Goal: Transaction & Acquisition: Purchase product/service

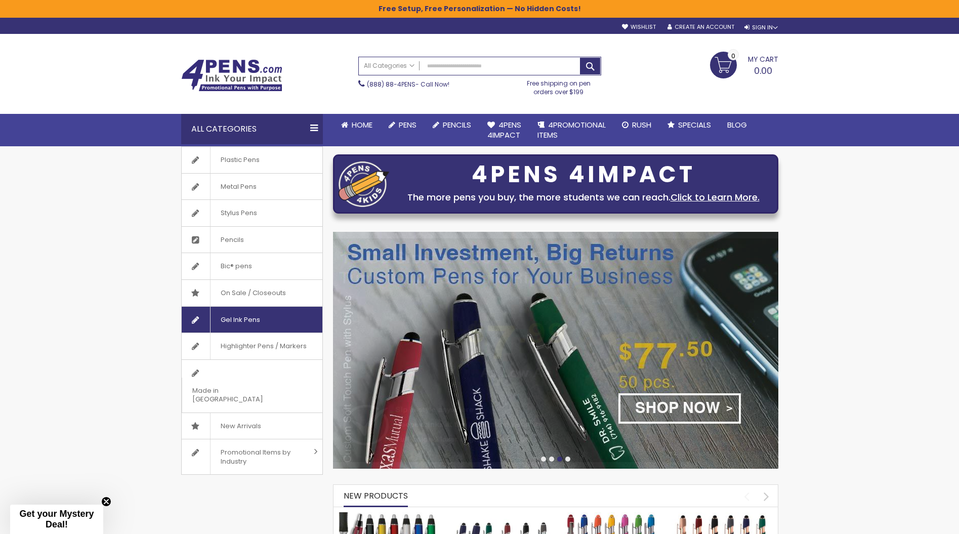
click at [270, 311] on link "Gel Ink Pens" at bounding box center [252, 320] width 141 height 26
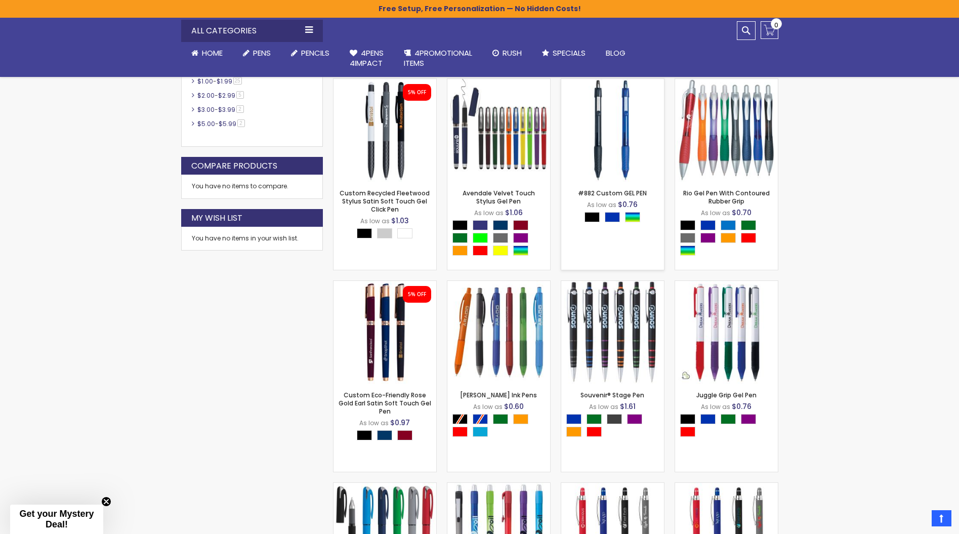
scroll to position [512, 0]
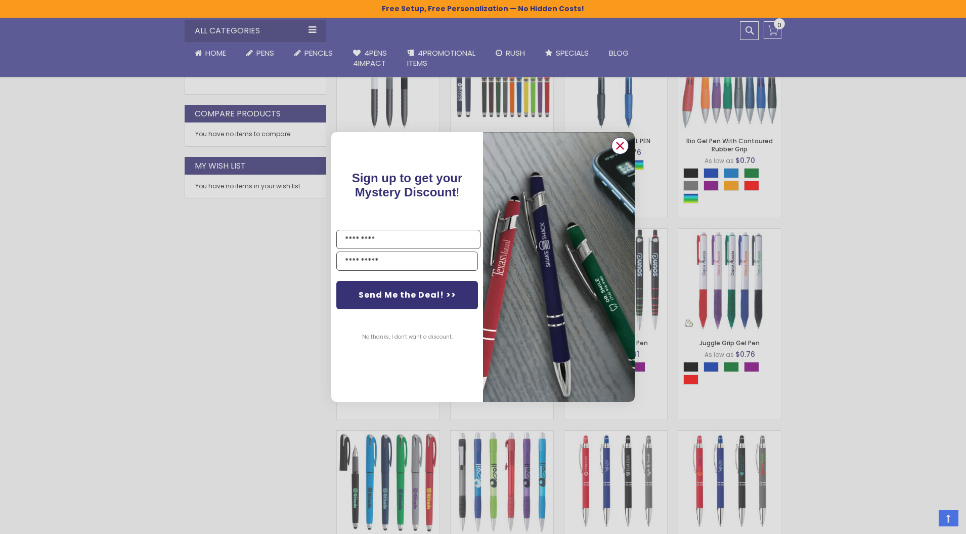
click at [621, 144] on icon "Close dialog" at bounding box center [620, 145] width 7 height 7
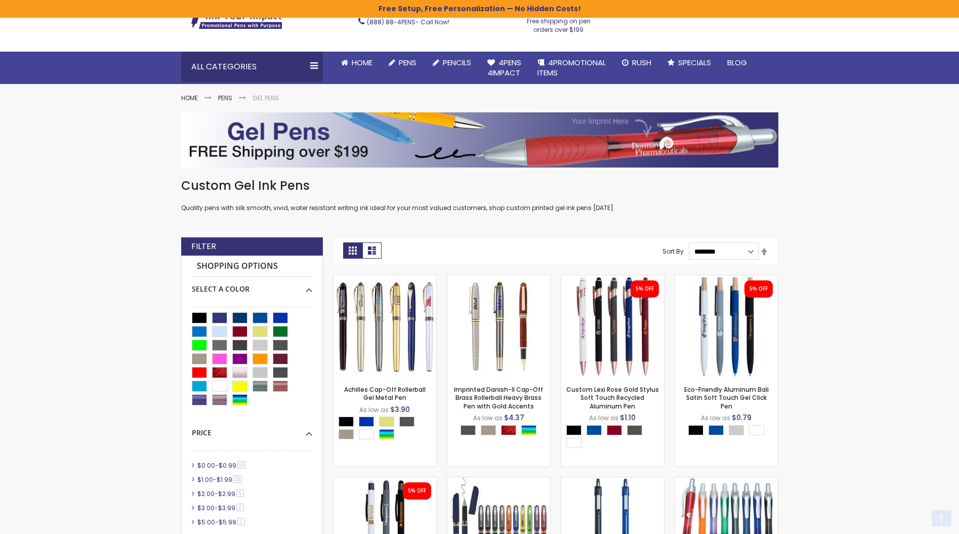
scroll to position [108, 0]
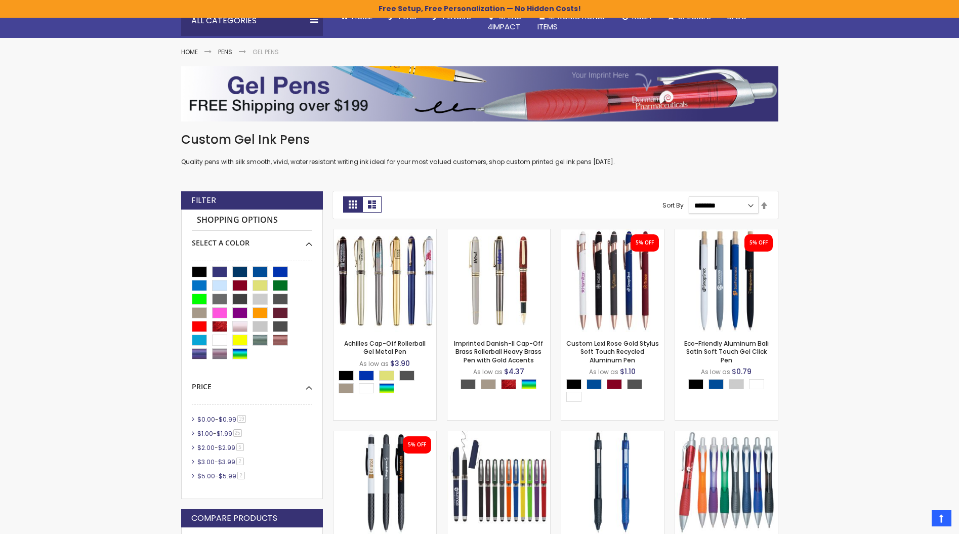
select select "*****"
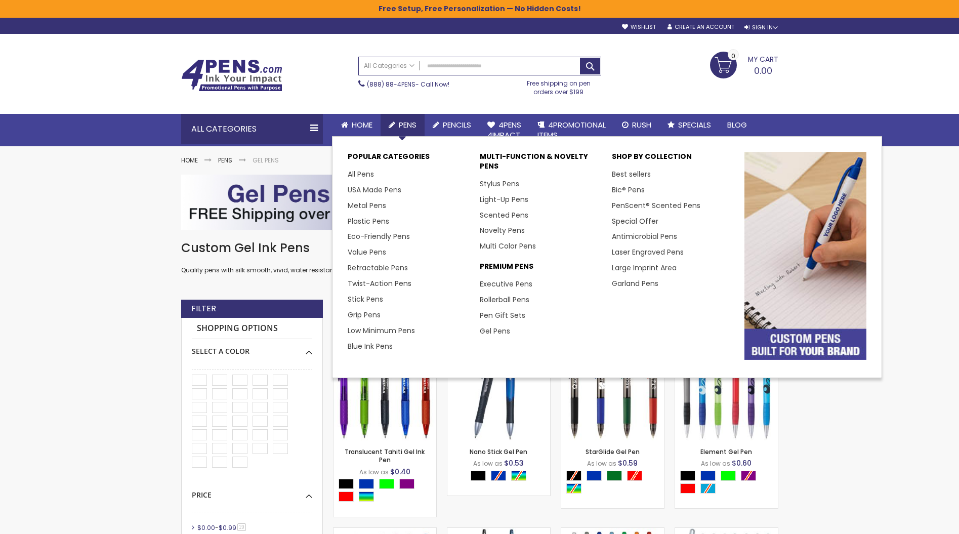
click at [398, 121] on link "Pens" at bounding box center [403, 125] width 44 height 22
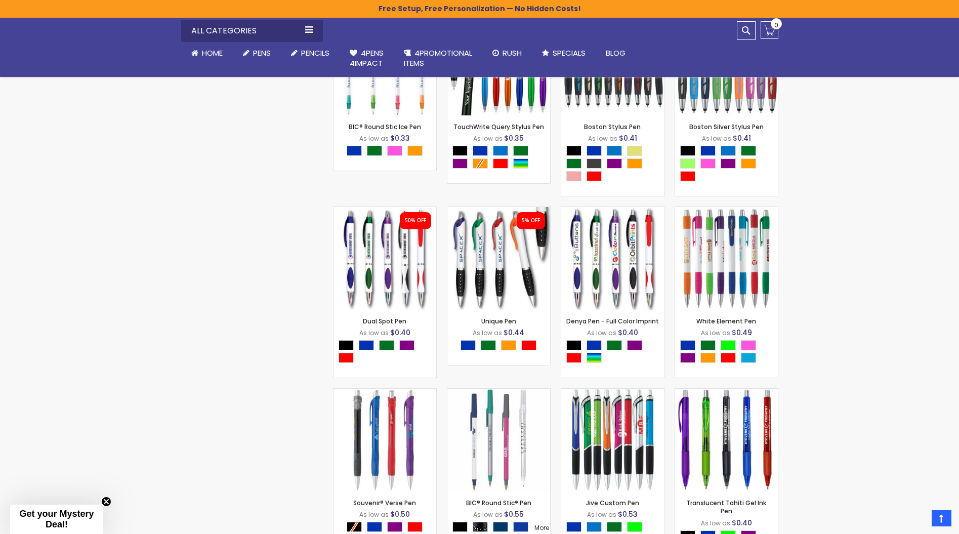
scroll to position [3050, 0]
